Goal: Complete application form

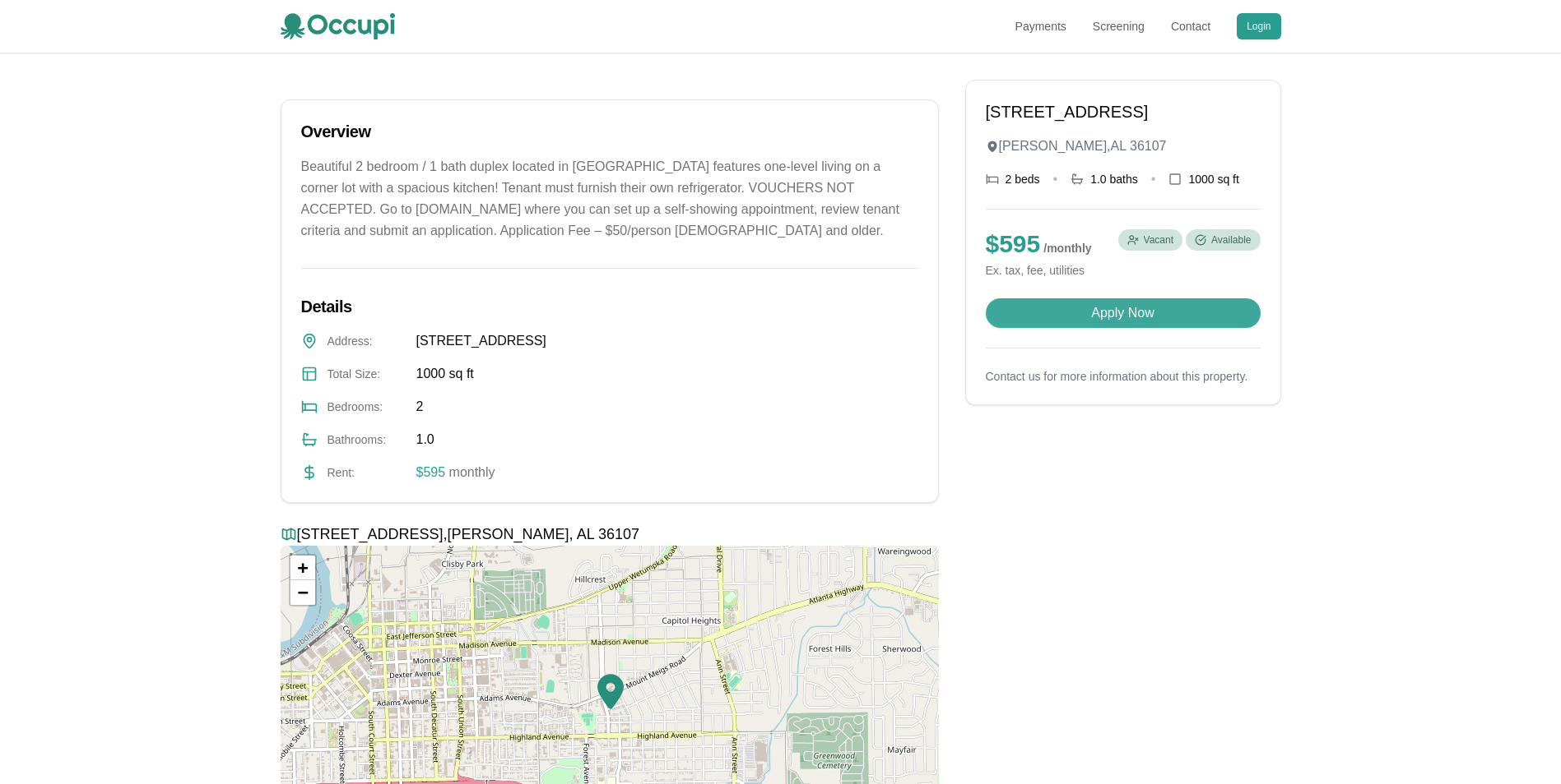
click at [1092, 303] on button "Apply Now" at bounding box center [1122, 313] width 274 height 30
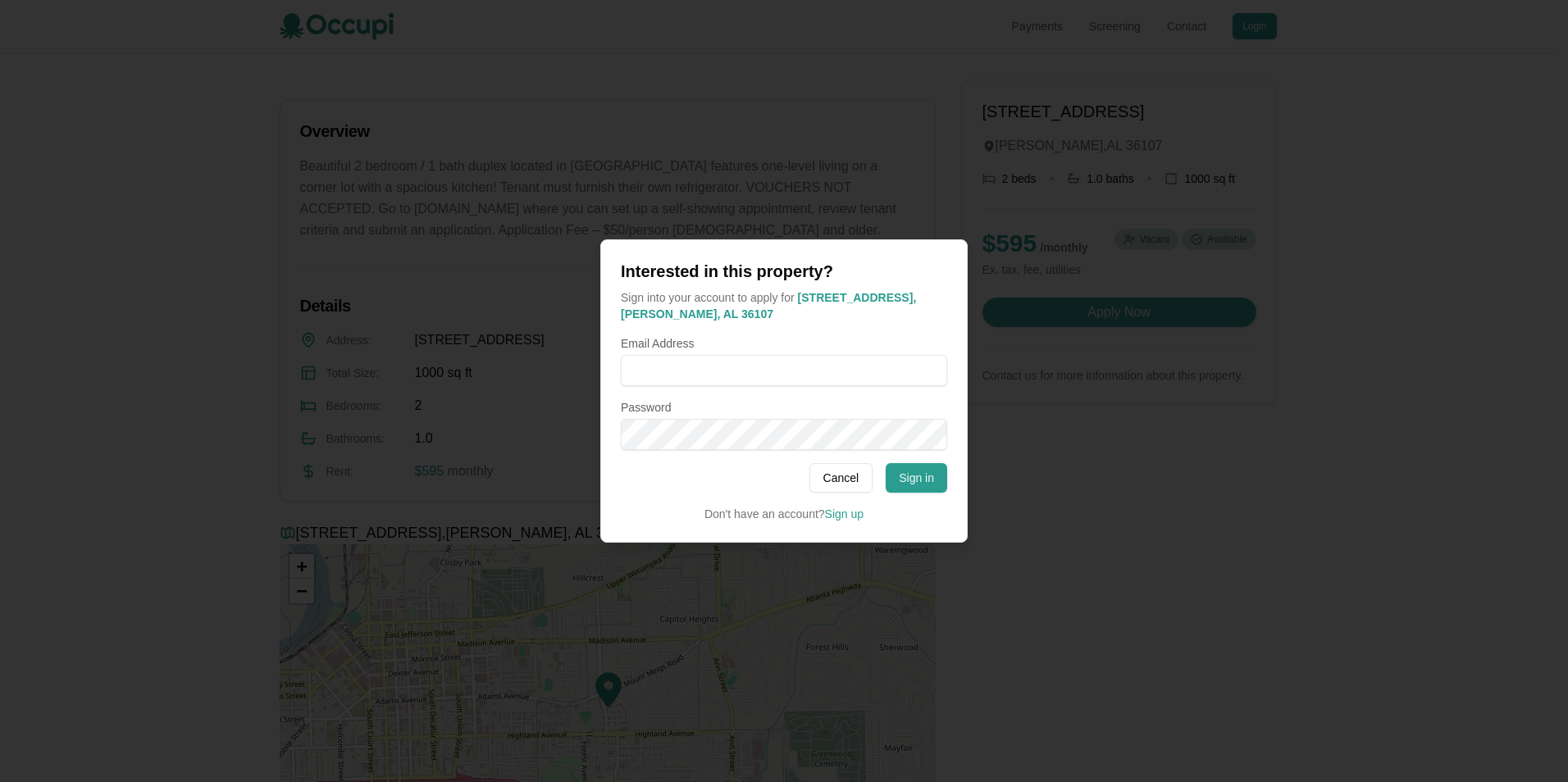
click at [874, 469] on button "Cancel" at bounding box center [841, 478] width 64 height 30
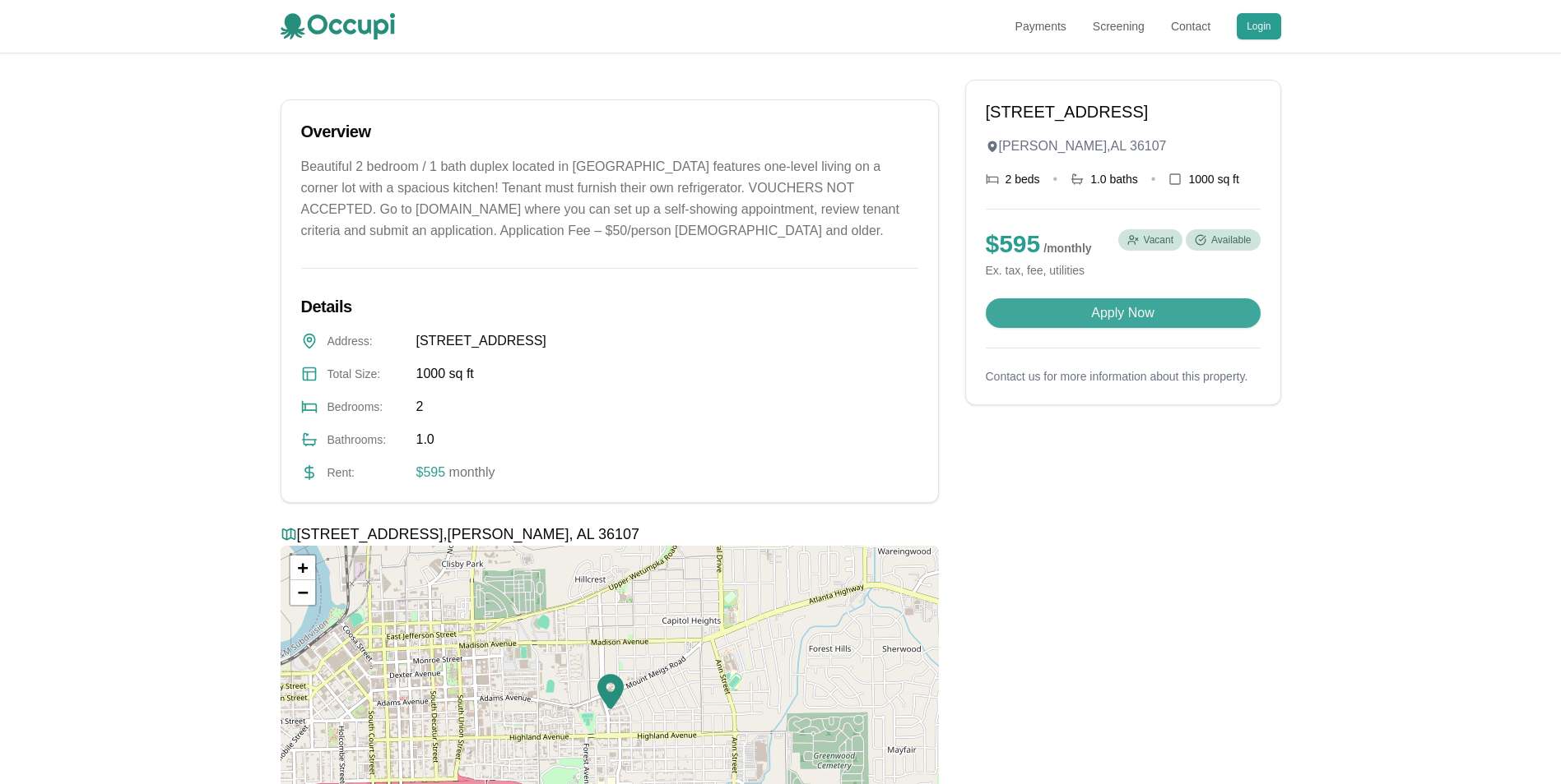
click at [1115, 318] on button "Apply Now" at bounding box center [1122, 313] width 274 height 30
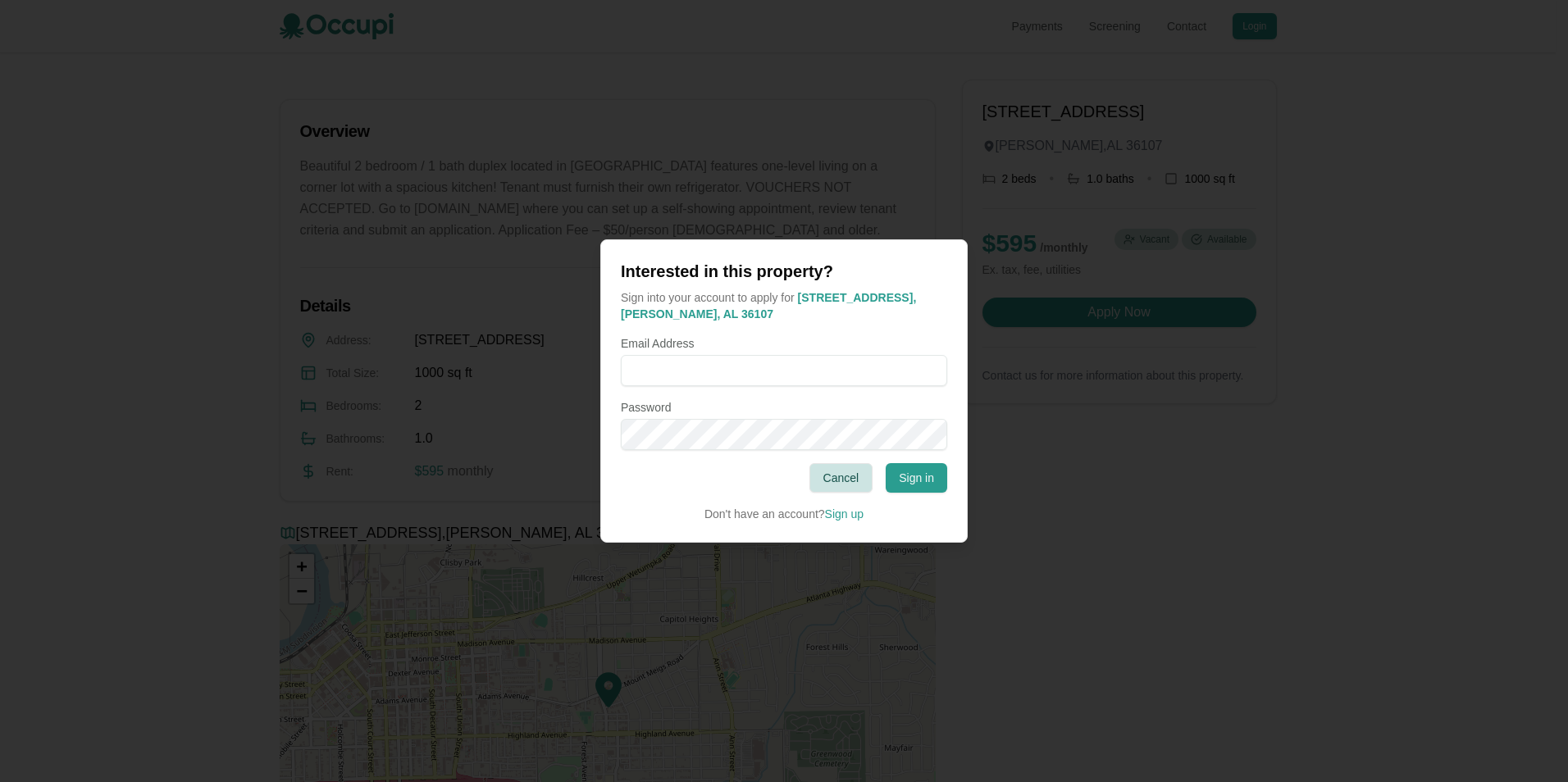
click at [849, 477] on button "Cancel" at bounding box center [841, 478] width 64 height 30
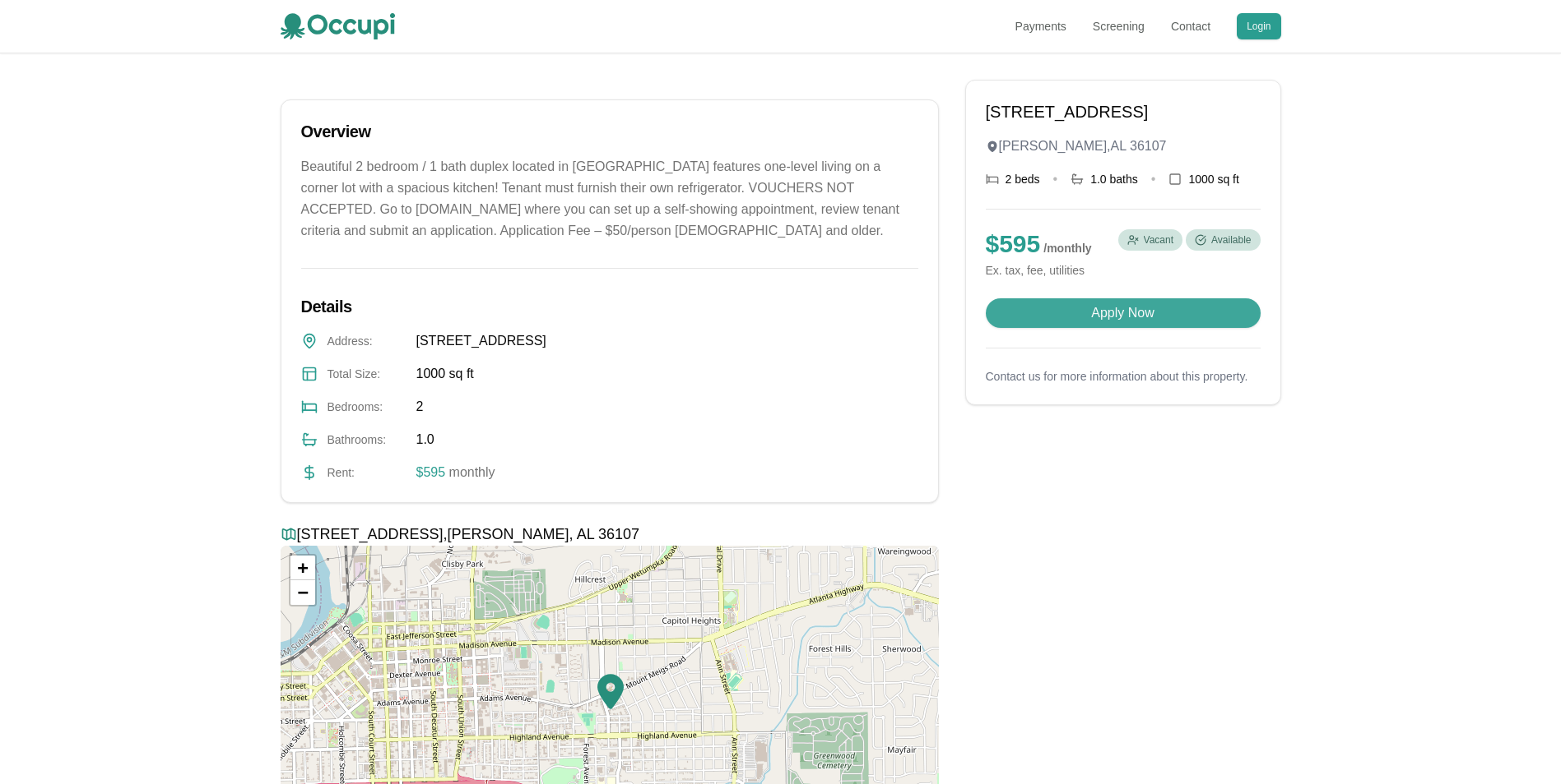
click at [1025, 314] on button "Apply Now" at bounding box center [1122, 313] width 274 height 30
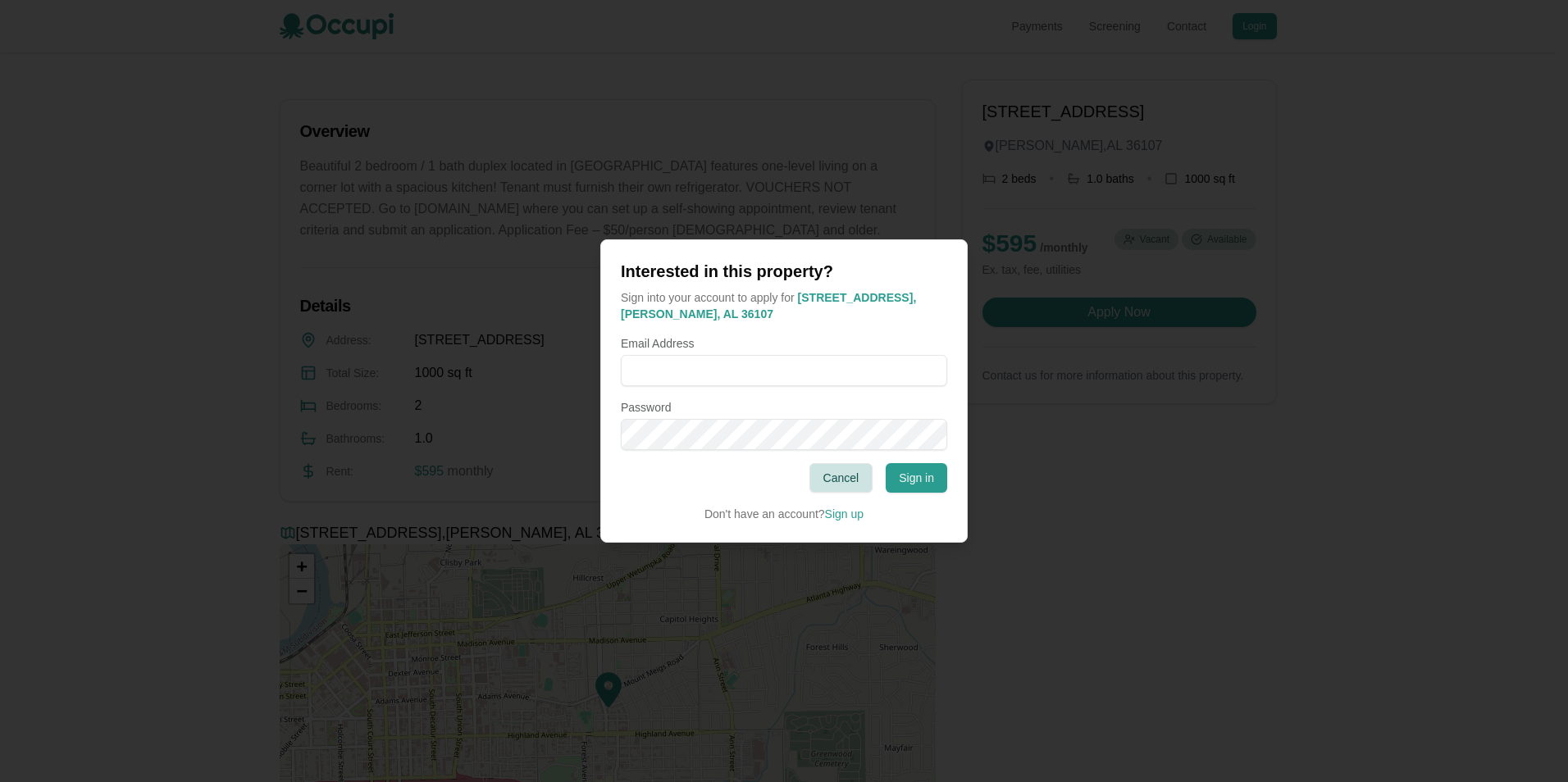
click at [831, 480] on button "Cancel" at bounding box center [841, 478] width 64 height 30
